Goal: Find specific page/section: Find specific page/section

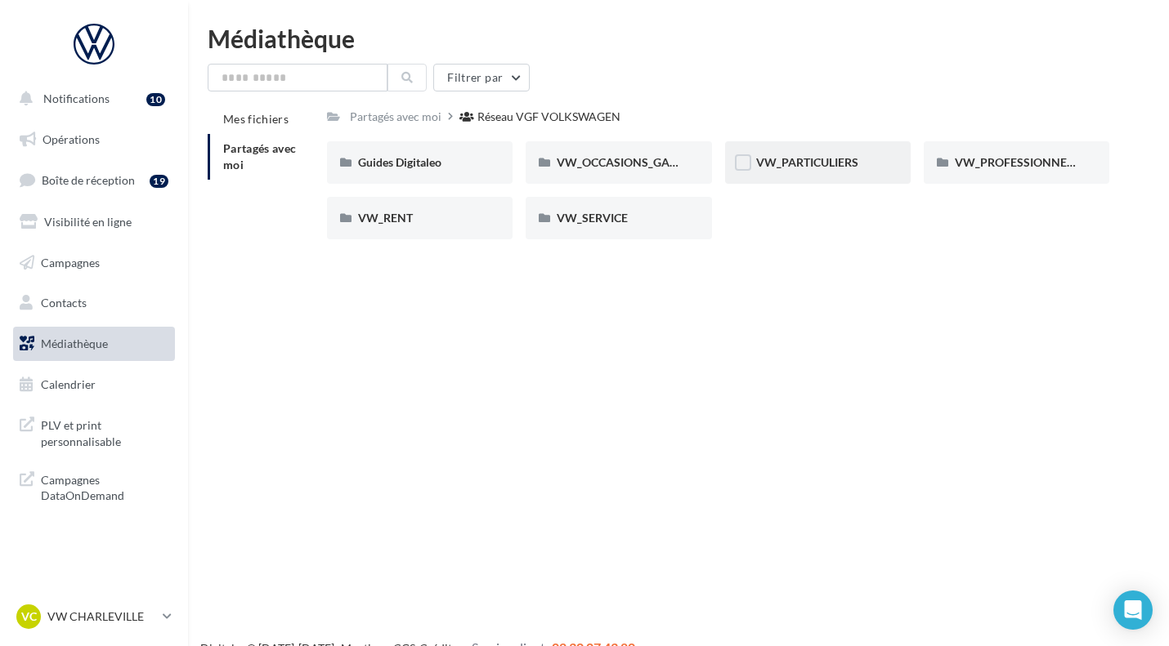
click at [782, 151] on div "VW_PARTICULIERS" at bounding box center [818, 162] width 186 height 42
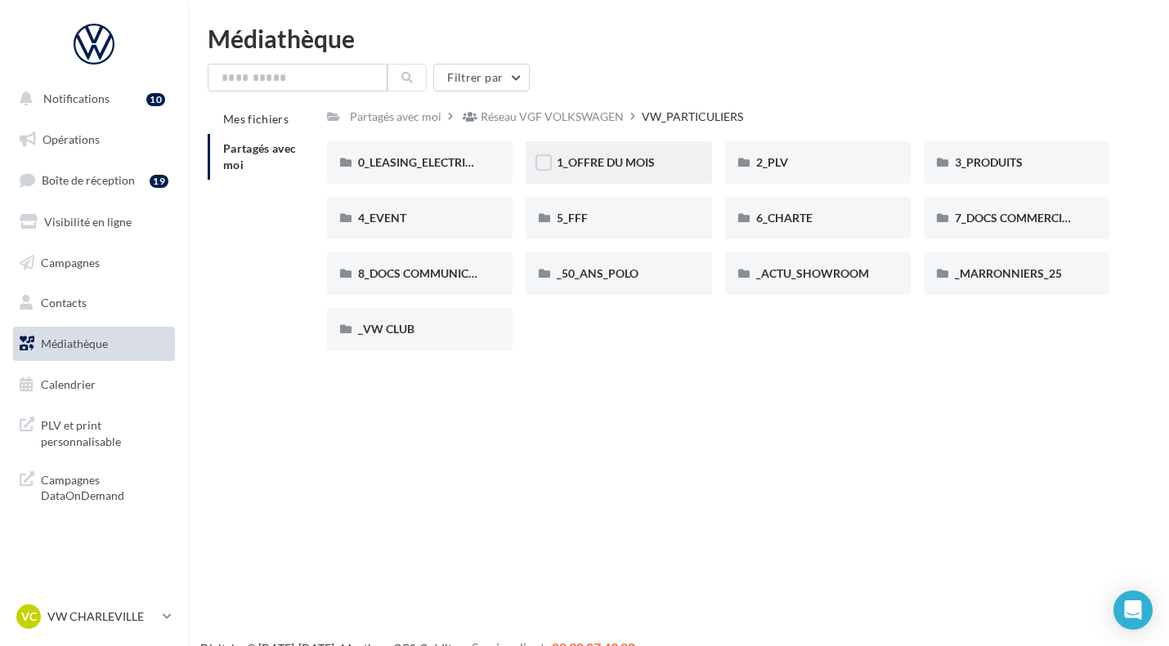
click at [626, 181] on div "1_OFFRE DU MOIS" at bounding box center [618, 162] width 186 height 42
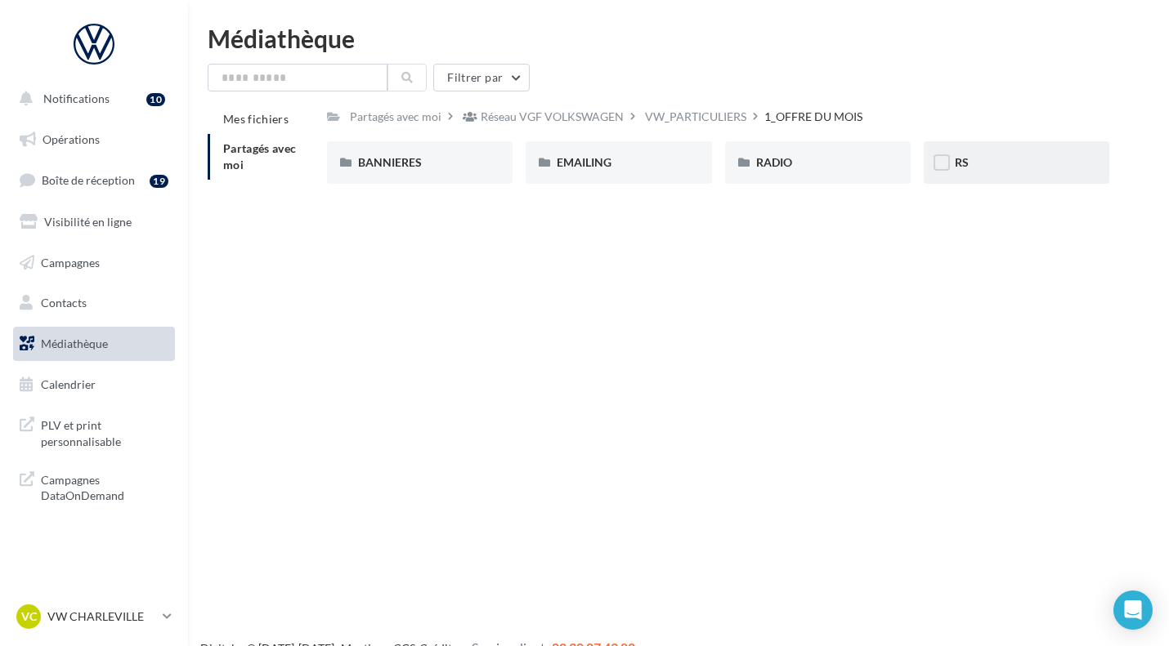
click at [974, 174] on div "RS" at bounding box center [1016, 162] width 186 height 42
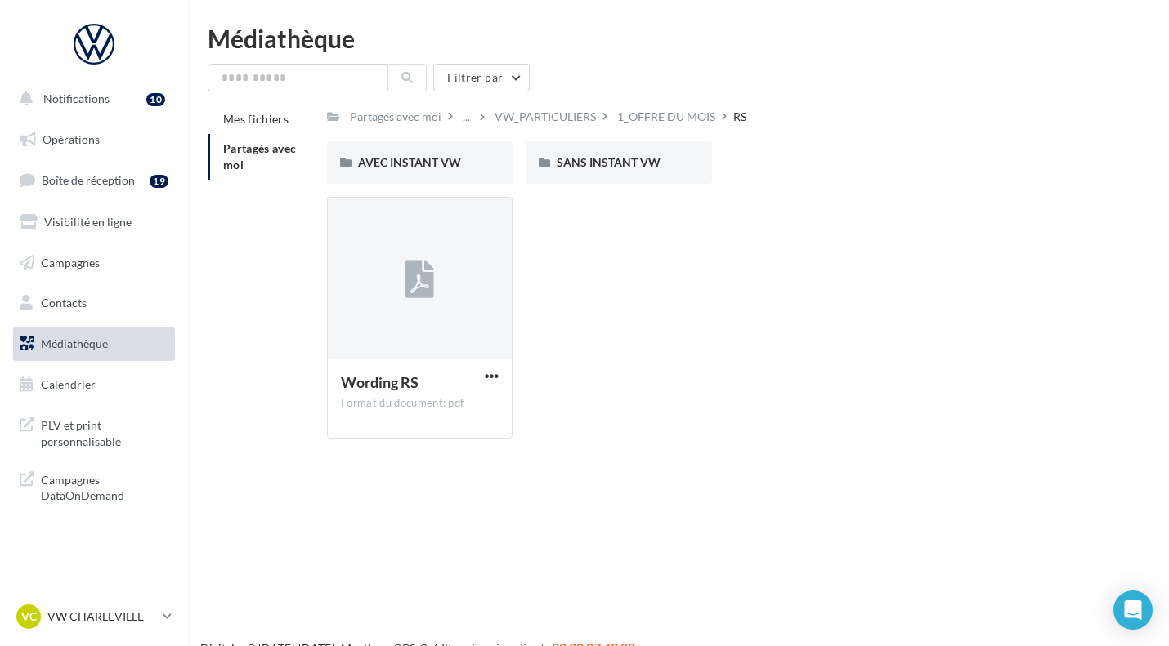
click at [655, 186] on div "AVEC INSTANT VW AVEC INSTANT VW SANS INSTANT VW SANS INSTANT VW" at bounding box center [724, 169] width 795 height 56
click at [625, 177] on div "SANS INSTANT VW" at bounding box center [618, 162] width 186 height 42
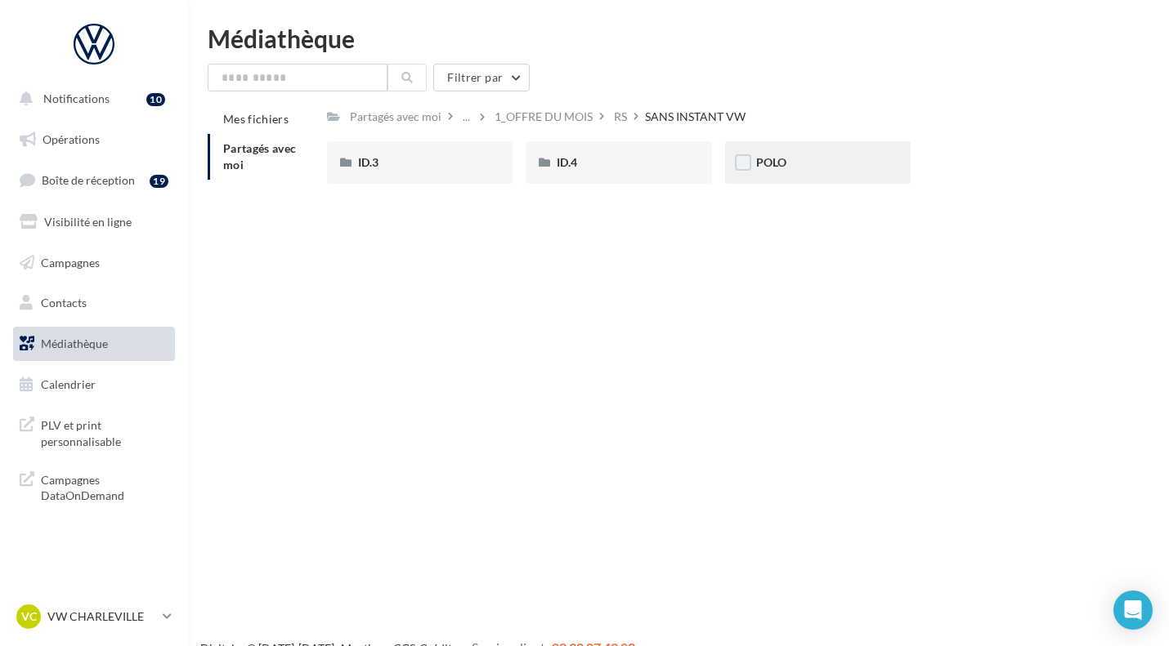
click at [801, 169] on div "POLO" at bounding box center [817, 162] width 123 height 16
